Goal: Transaction & Acquisition: Subscribe to service/newsletter

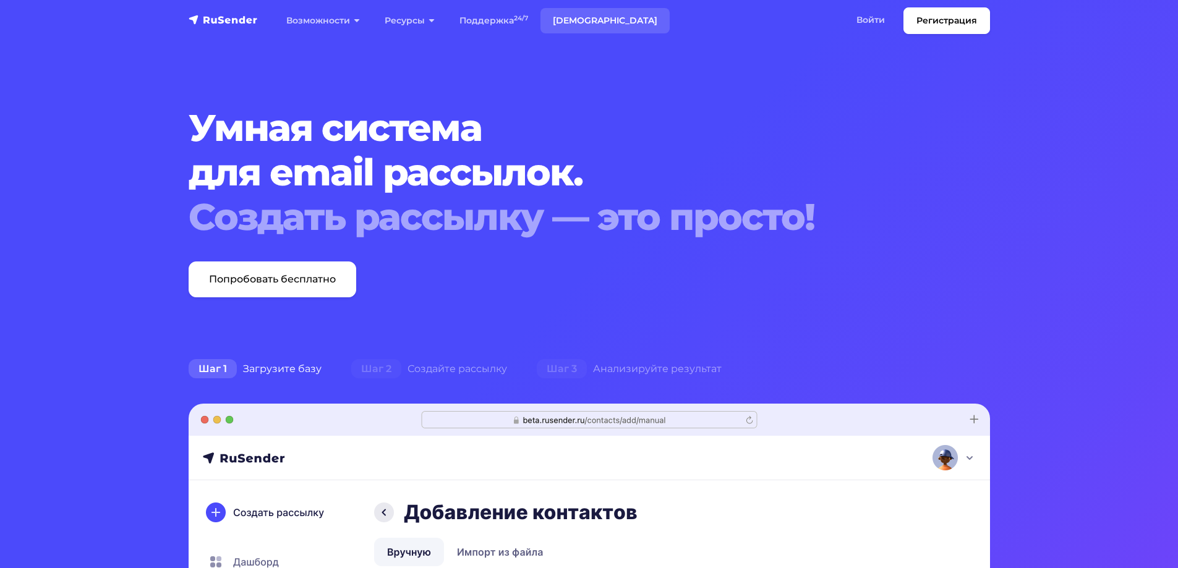
click at [586, 15] on link "[DEMOGRAPHIC_DATA]" at bounding box center [604, 20] width 129 height 25
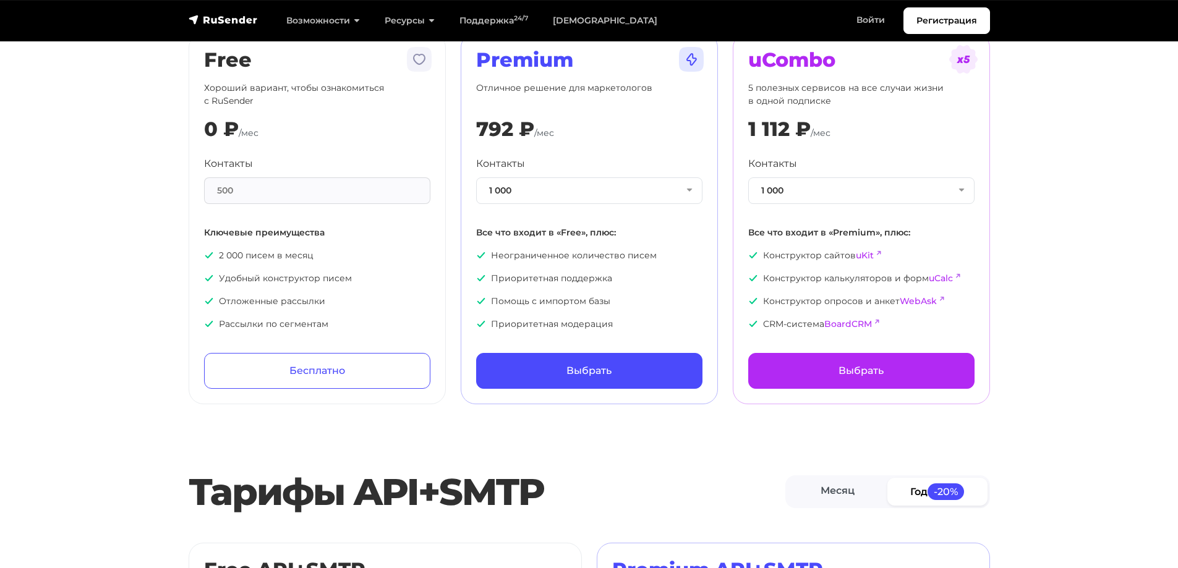
scroll to position [124, 0]
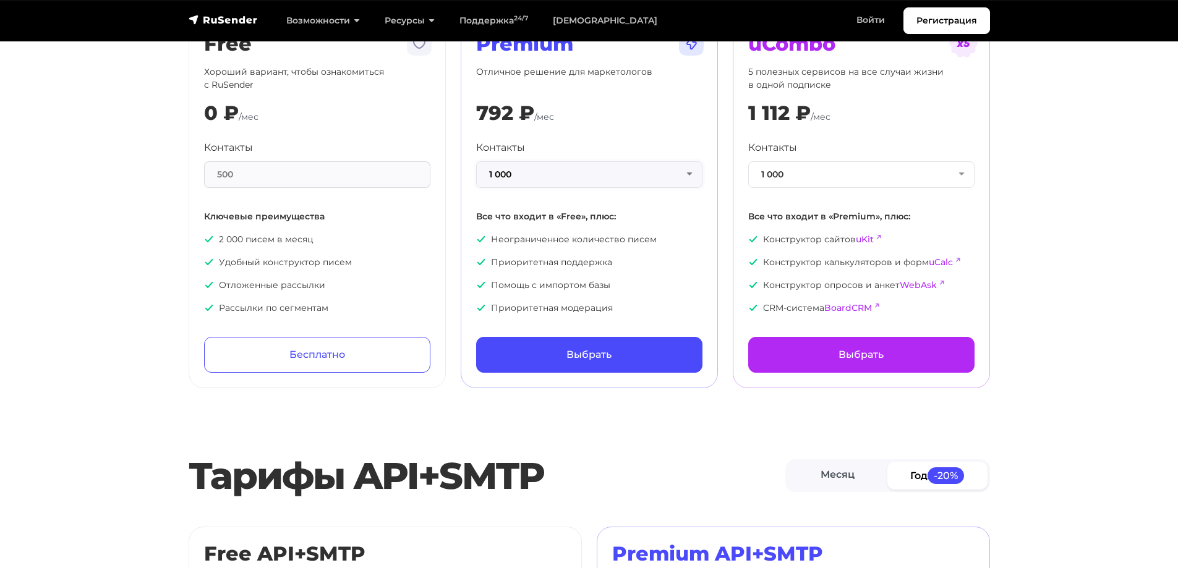
click at [693, 181] on button "1 000" at bounding box center [589, 174] width 226 height 27
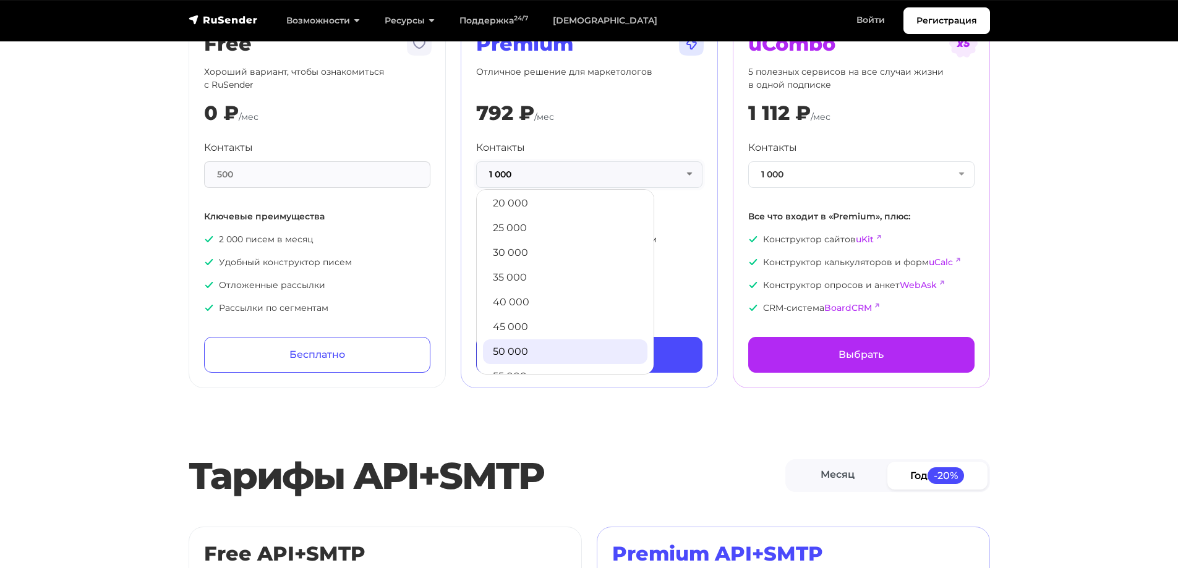
scroll to position [247, 0]
click at [534, 334] on link "50 000" at bounding box center [565, 332] width 164 height 25
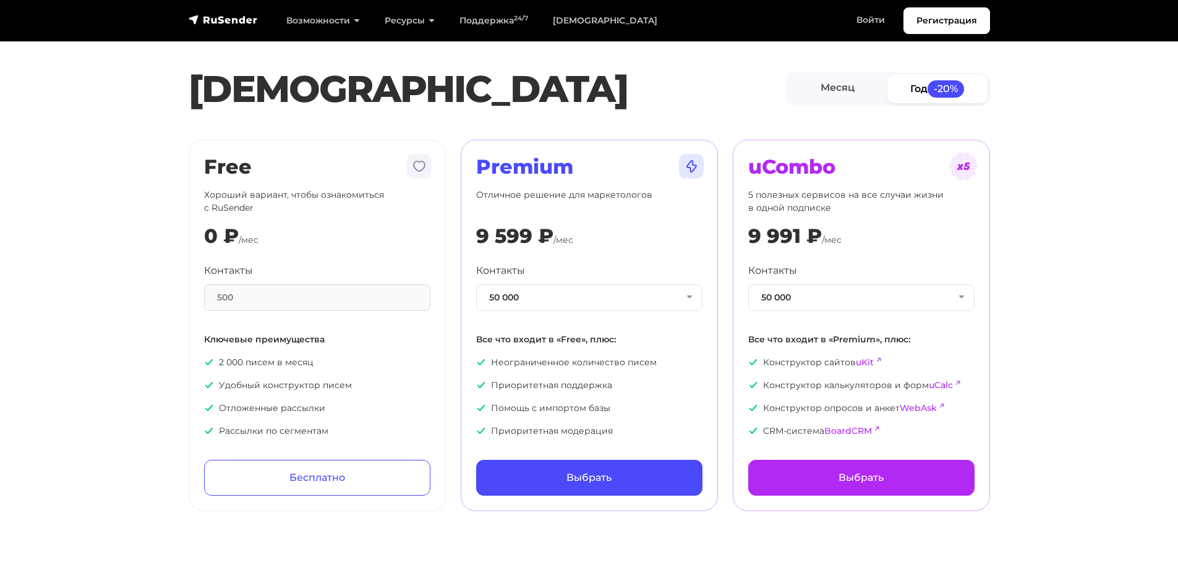
scroll to position [0, 0]
click at [861, 95] on link "Месяц" at bounding box center [838, 89] width 100 height 28
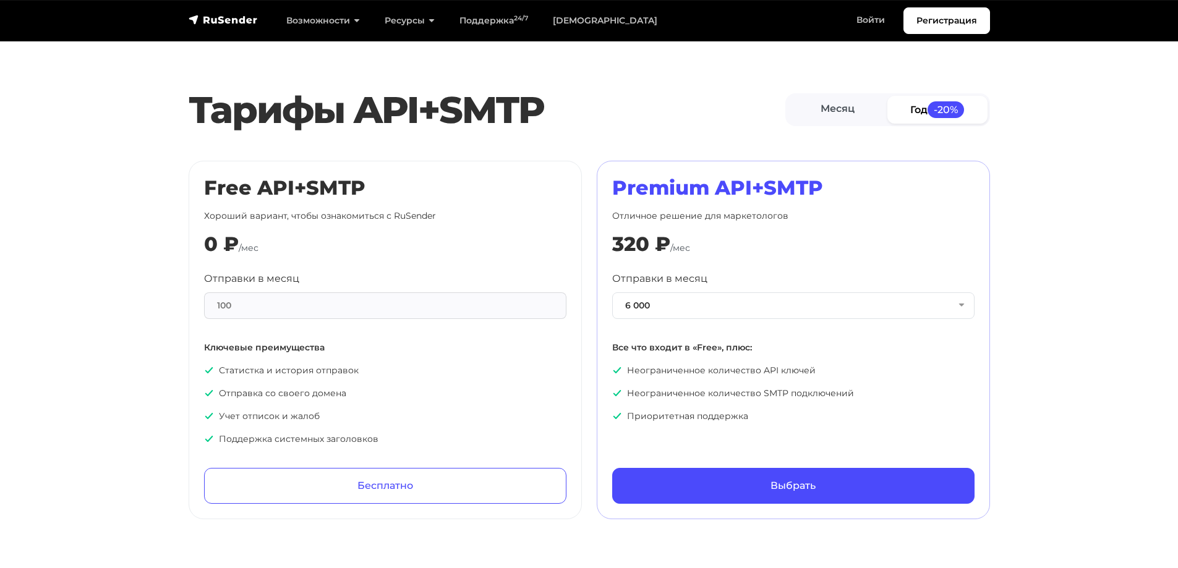
scroll to position [495, 0]
